Goal: Download file/media

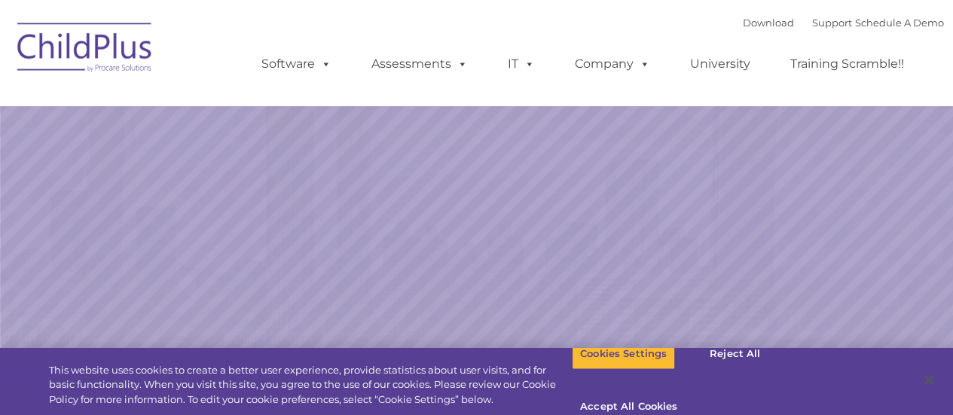
select select "MEDIUM"
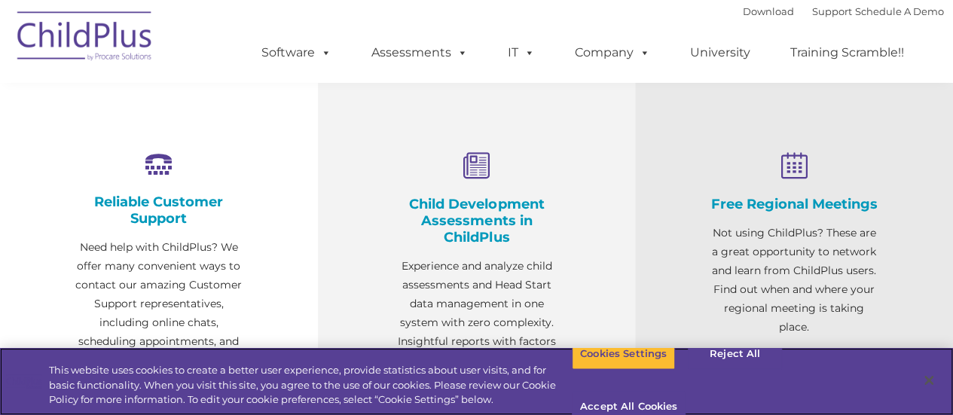
scroll to position [532, 0]
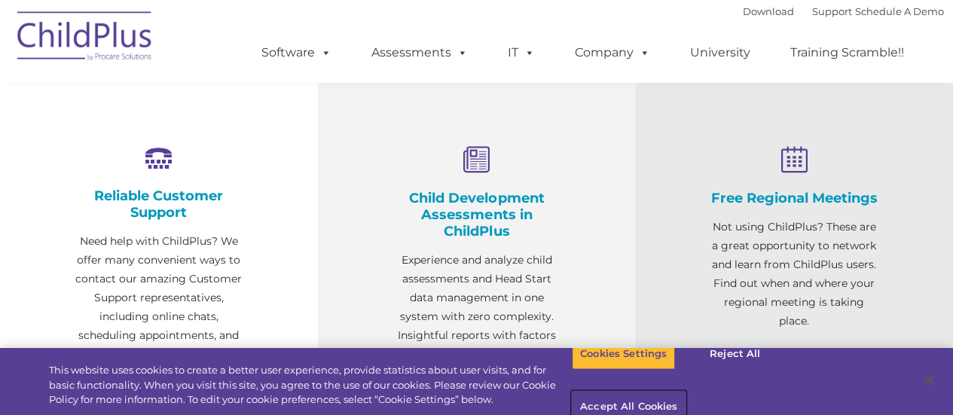
click at [686, 392] on button "Accept All Cookies" at bounding box center [629, 408] width 114 height 32
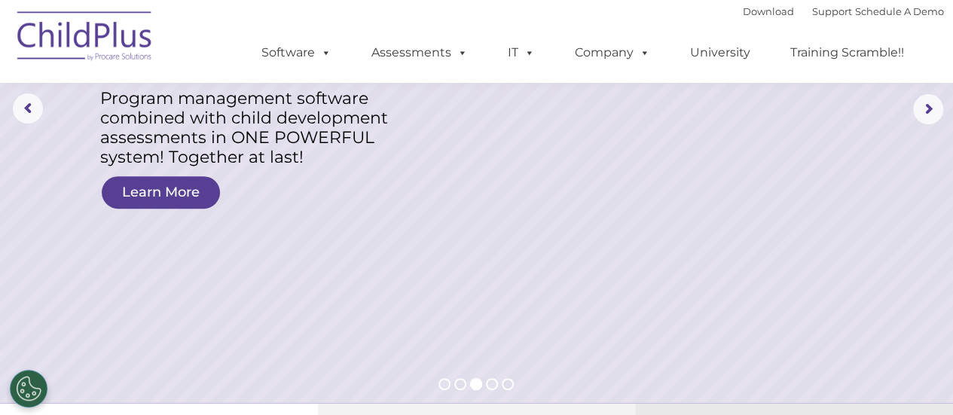
scroll to position [0, 0]
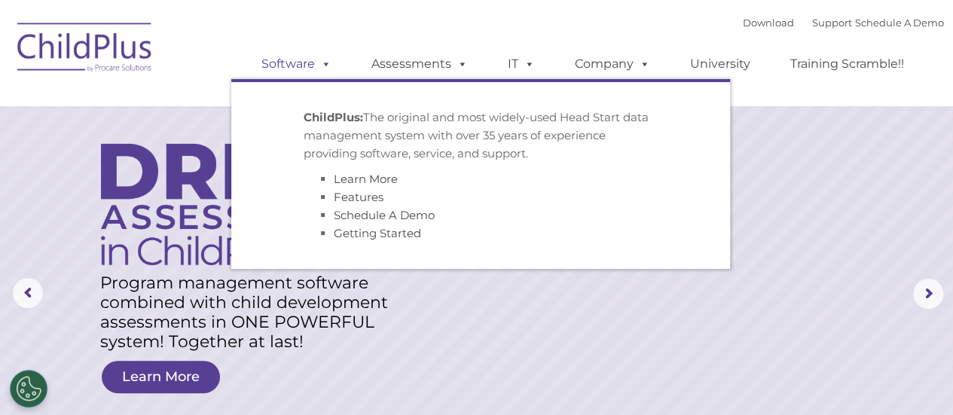
click at [318, 71] on span at bounding box center [323, 64] width 17 height 14
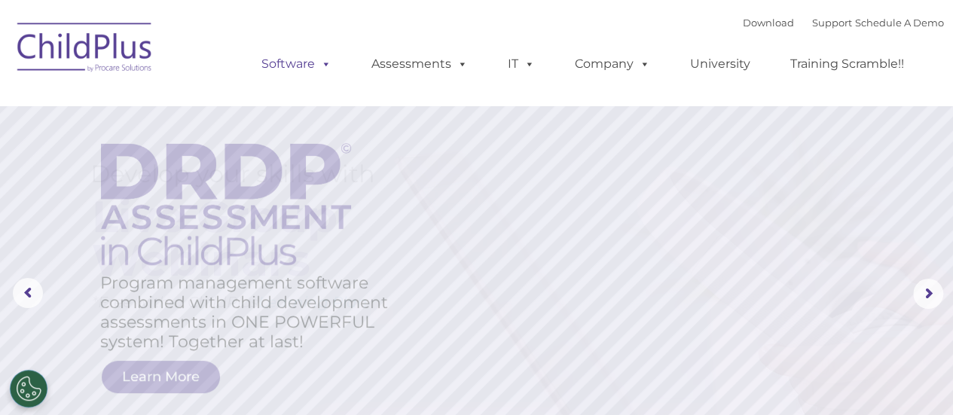
click at [318, 71] on span at bounding box center [323, 64] width 17 height 14
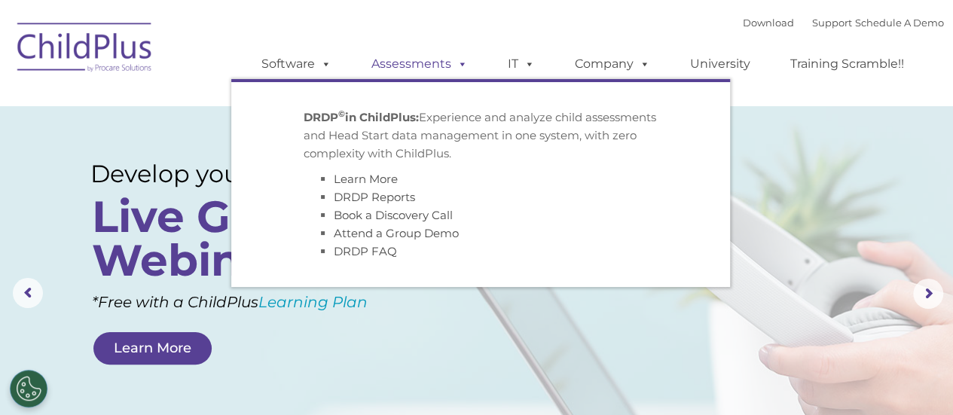
click at [408, 76] on link "Assessments" at bounding box center [419, 64] width 127 height 30
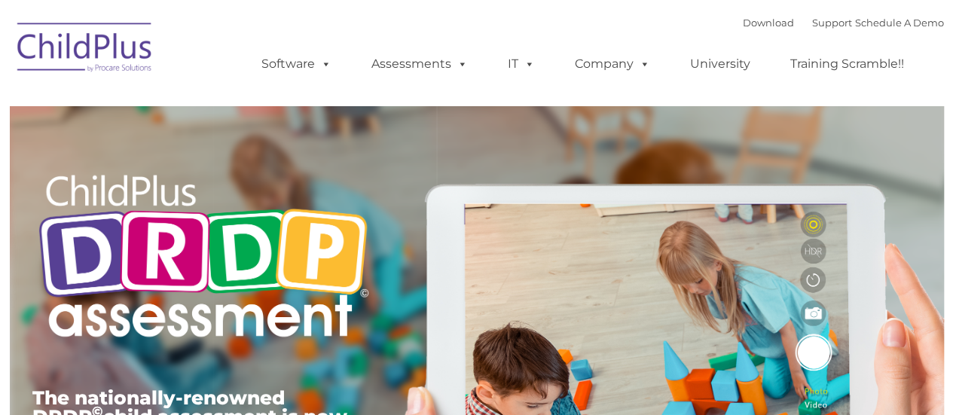
type input ""
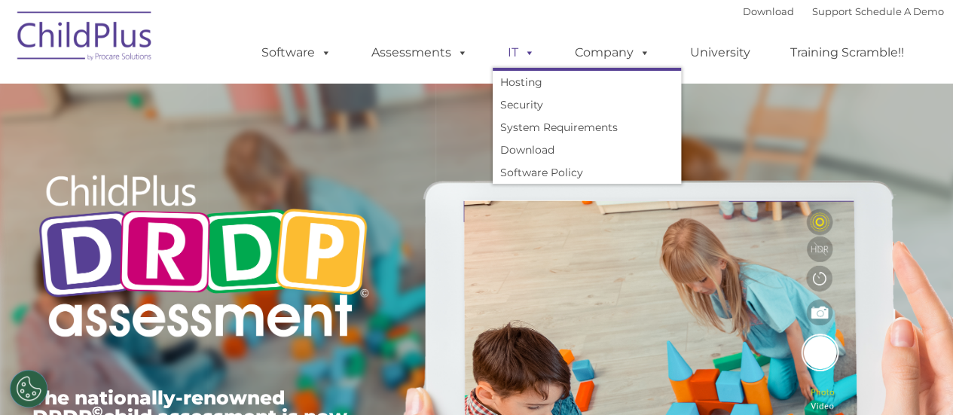
click at [524, 57] on span at bounding box center [526, 52] width 17 height 14
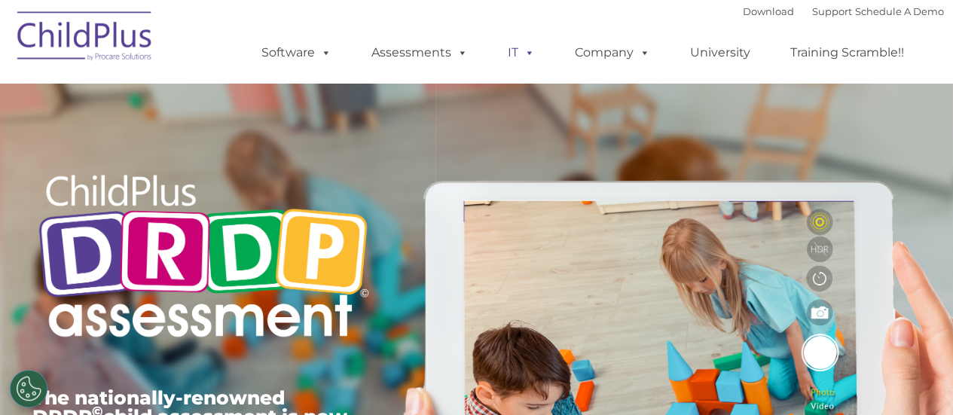
click at [524, 57] on span at bounding box center [526, 52] width 17 height 14
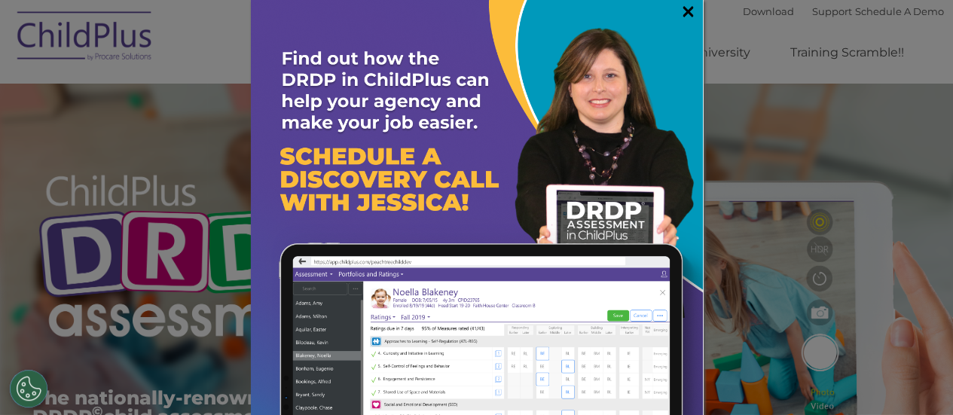
click at [680, 4] on link "×" at bounding box center [688, 11] width 17 height 15
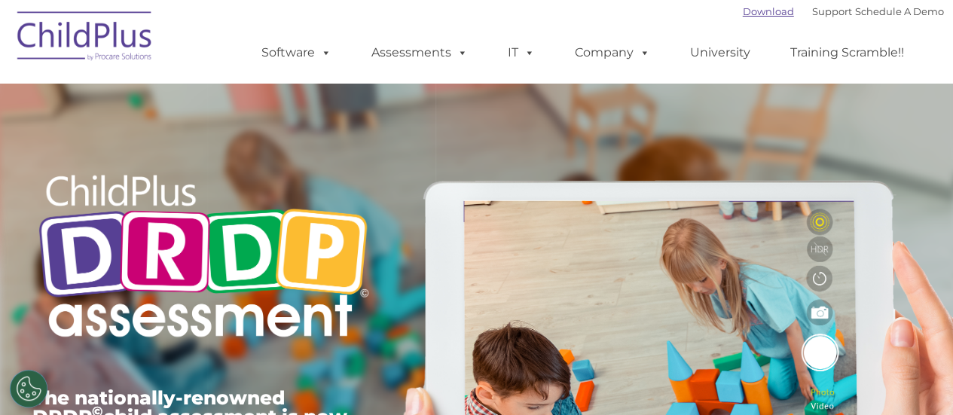
click at [762, 14] on link "Download" at bounding box center [768, 11] width 51 height 12
